Goal: Navigation & Orientation: Find specific page/section

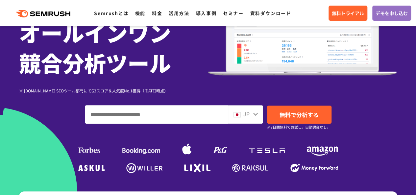
scroll to position [132, 0]
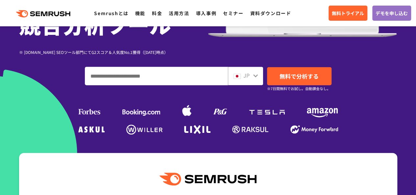
click at [255, 75] on icon at bounding box center [255, 75] width 5 height 5
click at [255, 76] on icon at bounding box center [255, 75] width 5 height 5
click at [241, 74] on div "JP" at bounding box center [244, 75] width 21 height 9
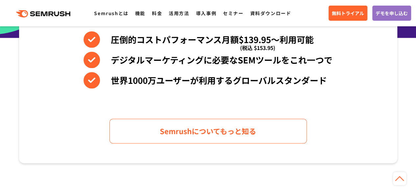
scroll to position [164, 0]
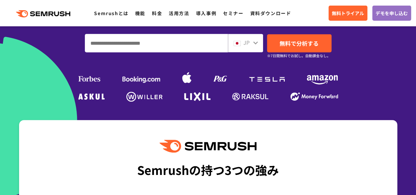
click at [250, 42] on div "JP" at bounding box center [244, 42] width 21 height 9
click at [256, 44] on icon at bounding box center [255, 42] width 5 height 5
click at [248, 43] on span "JP" at bounding box center [246, 42] width 6 height 8
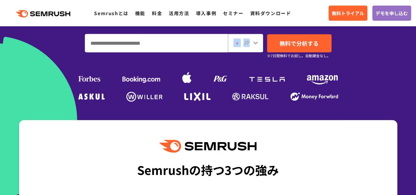
click at [248, 43] on span "JP" at bounding box center [246, 42] width 6 height 8
